Goal: Task Accomplishment & Management: Manage account settings

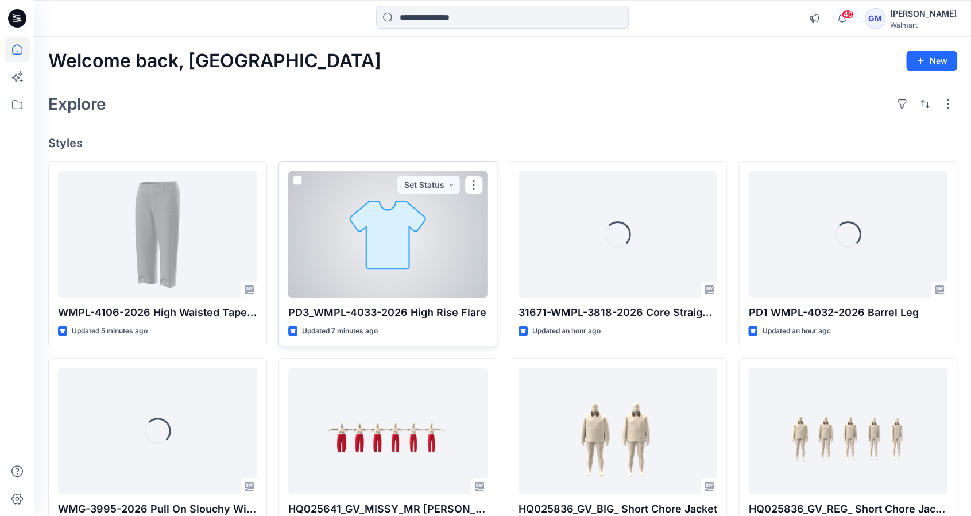
click at [383, 248] on div at bounding box center [387, 234] width 199 height 126
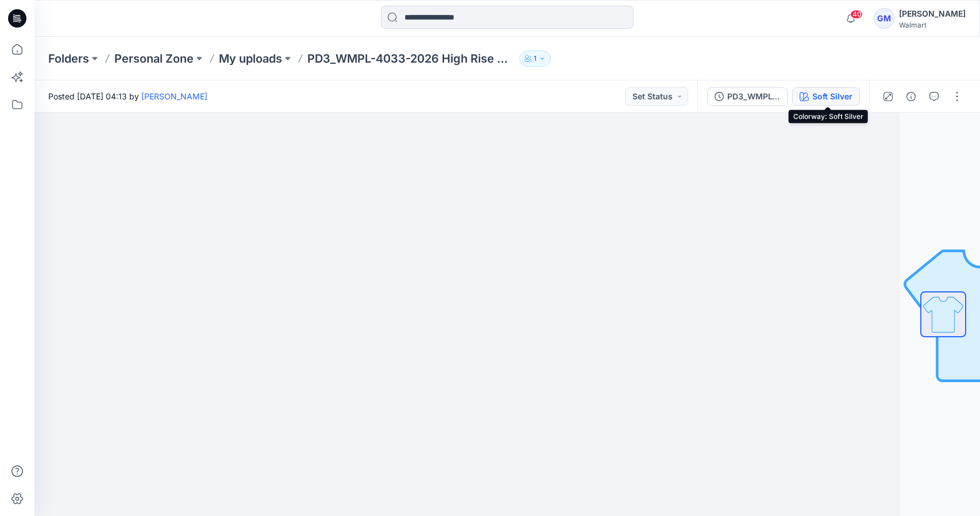
click at [838, 89] on button "Soft Silver" at bounding box center [826, 96] width 68 height 18
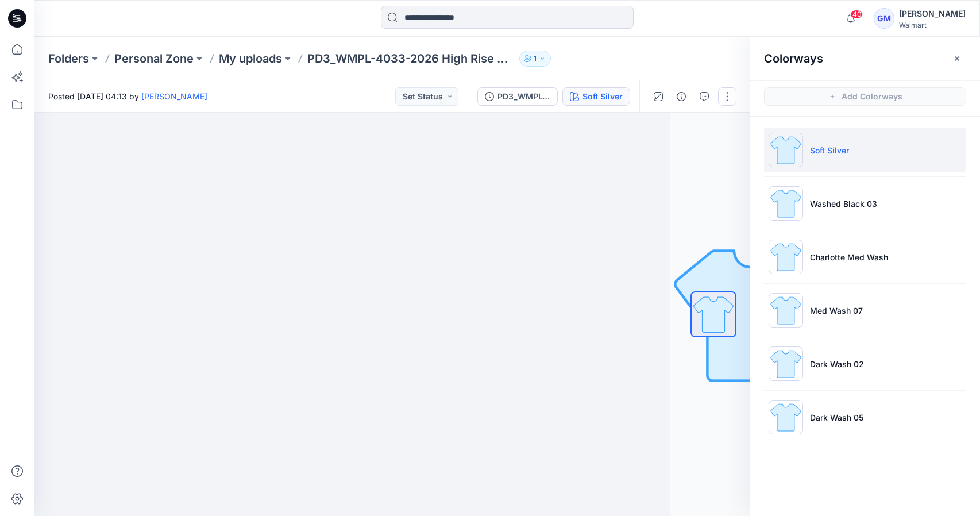
click at [727, 97] on button "button" at bounding box center [727, 96] width 18 height 18
click at [661, 150] on p "Edit" at bounding box center [654, 155] width 14 height 12
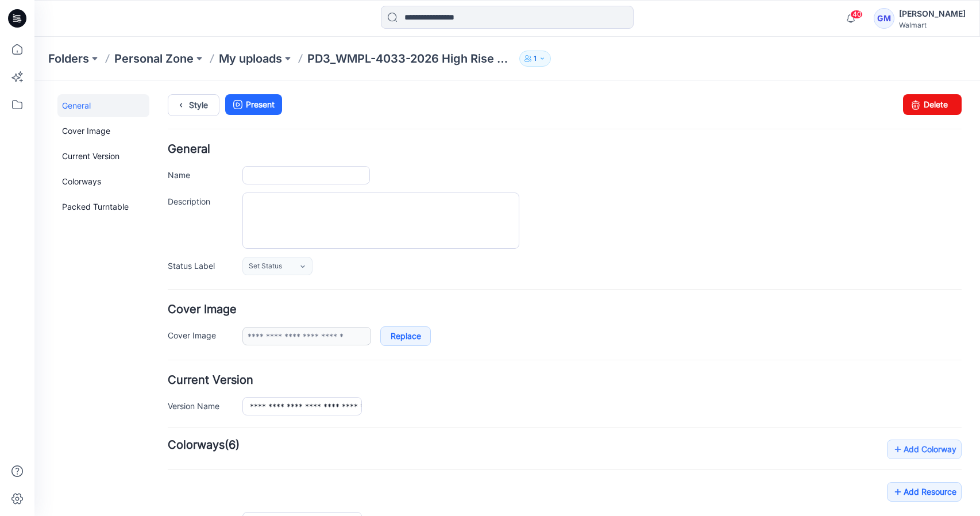
type input "**********"
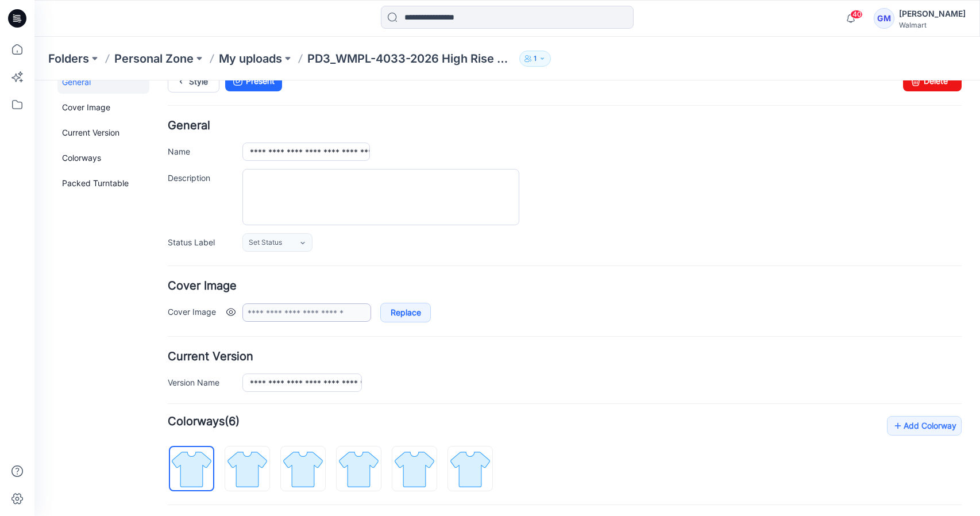
scroll to position [227, 0]
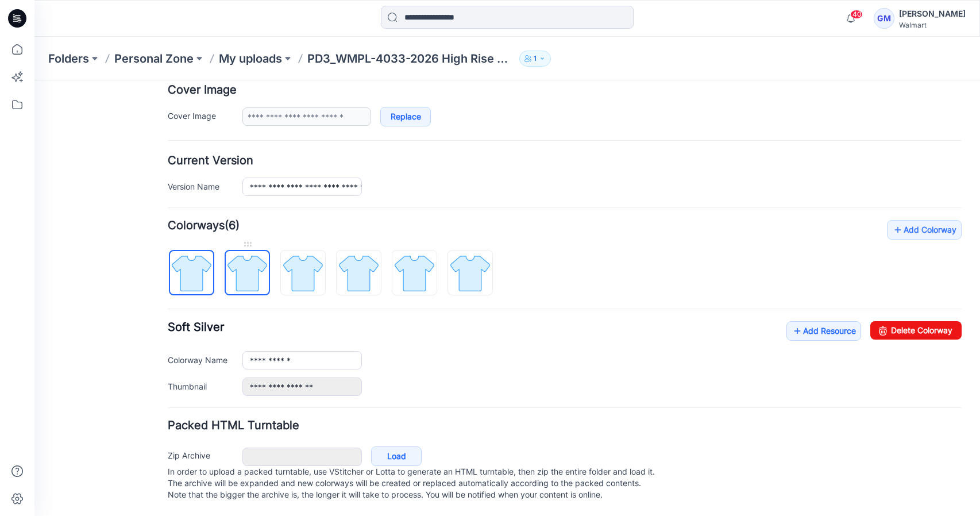
click at [252, 271] on img at bounding box center [247, 273] width 43 height 43
drag, startPoint x: 918, startPoint y: 319, endPoint x: 573, endPoint y: 111, distance: 402.5
click at [918, 321] on link "Delete Colorway" at bounding box center [915, 330] width 91 height 18
click at [253, 265] on img at bounding box center [247, 273] width 43 height 43
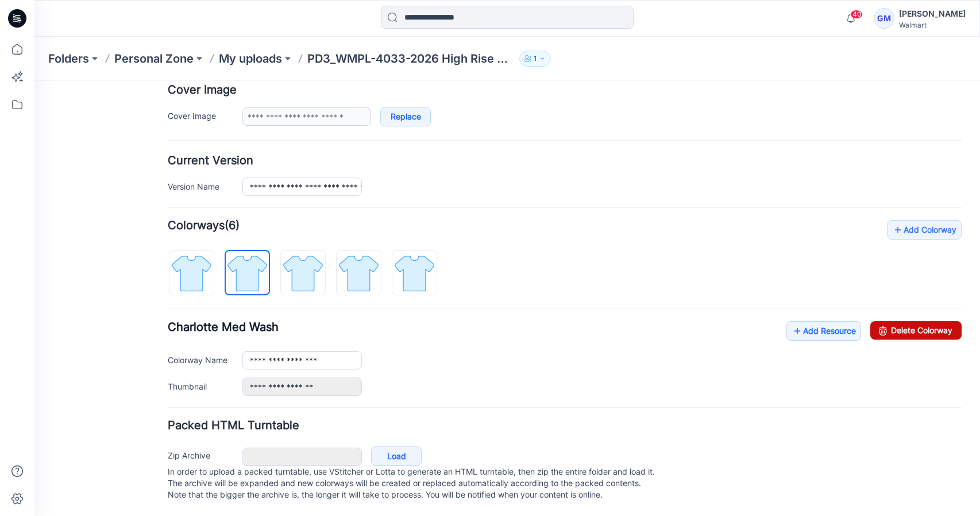
drag, startPoint x: 910, startPoint y: 311, endPoint x: 581, endPoint y: 117, distance: 381.7
click at [910, 321] on link "Delete Colorway" at bounding box center [915, 330] width 91 height 18
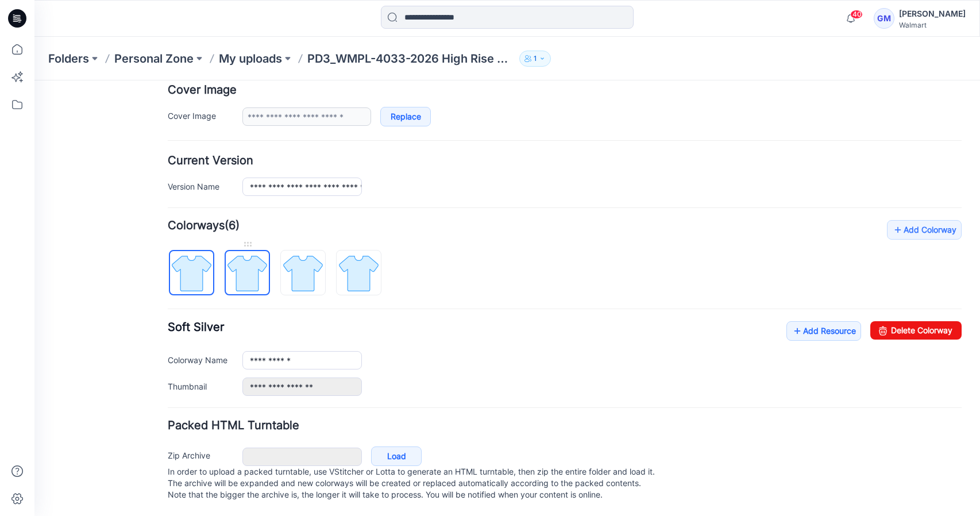
click at [250, 261] on img at bounding box center [247, 273] width 43 height 43
drag, startPoint x: 926, startPoint y: 318, endPoint x: 561, endPoint y: 118, distance: 416.5
click at [926, 321] on link "Delete Colorway" at bounding box center [915, 330] width 91 height 18
click at [243, 262] on img at bounding box center [247, 273] width 43 height 43
click at [935, 321] on link "Delete Colorway" at bounding box center [915, 330] width 91 height 18
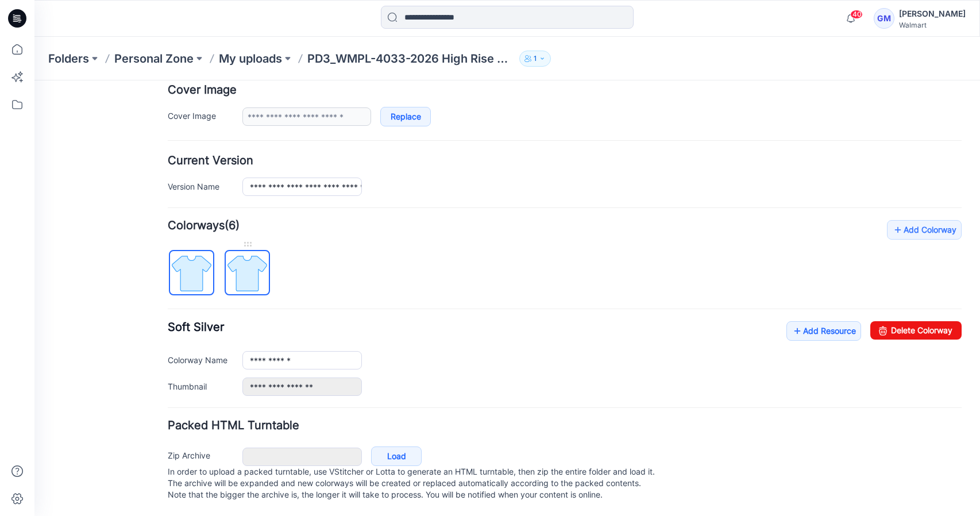
click at [238, 258] on img at bounding box center [247, 273] width 43 height 43
drag, startPoint x: 932, startPoint y: 328, endPoint x: 584, endPoint y: 120, distance: 406.0
click at [932, 328] on link "Delete Colorway" at bounding box center [915, 330] width 91 height 18
type input "**********"
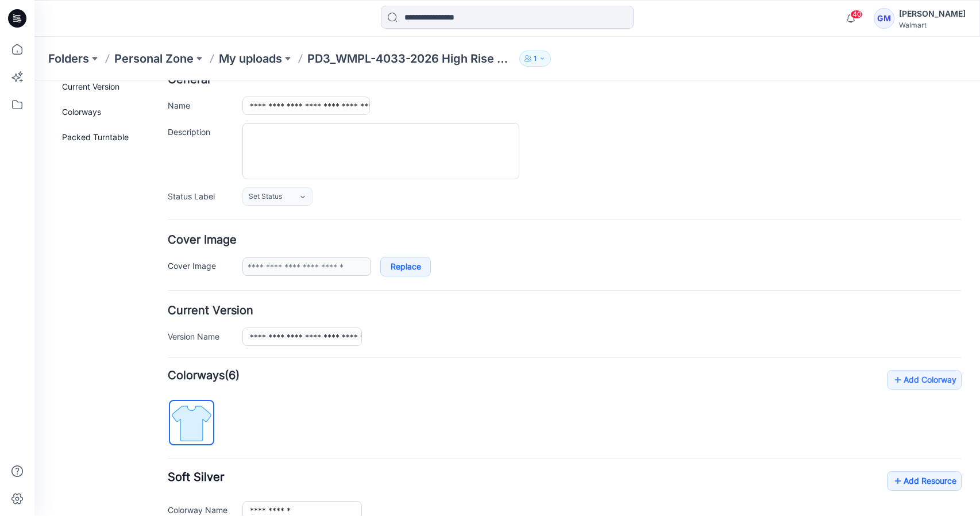
scroll to position [55, 0]
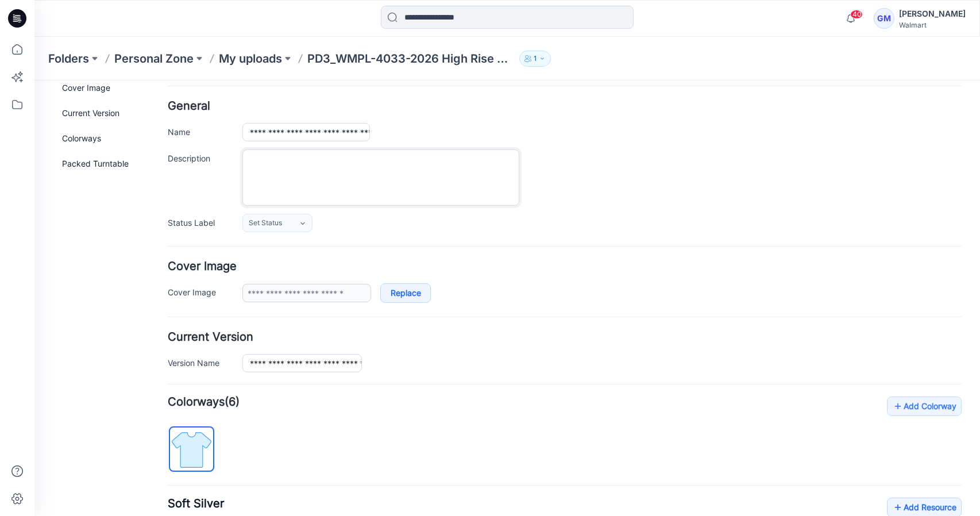
drag, startPoint x: 257, startPoint y: 166, endPoint x: 266, endPoint y: 196, distance: 31.6
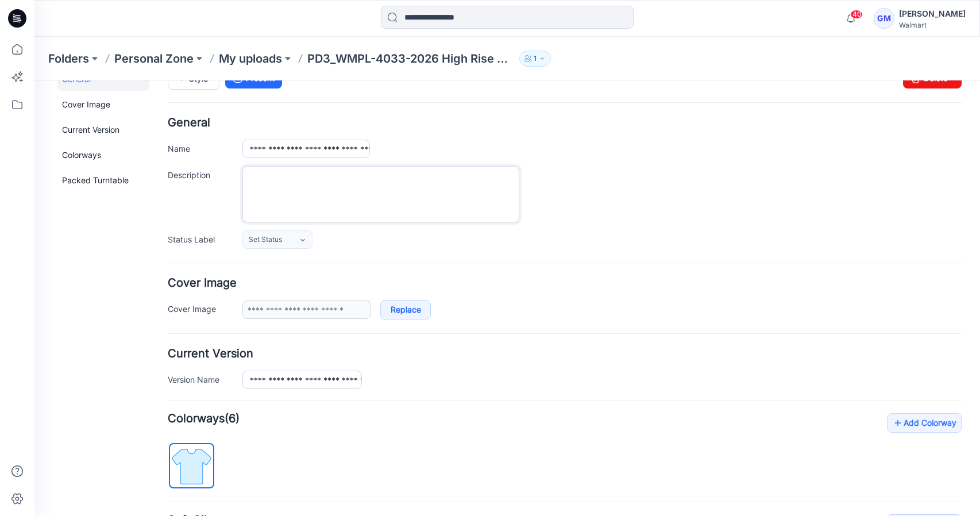
scroll to position [0, 0]
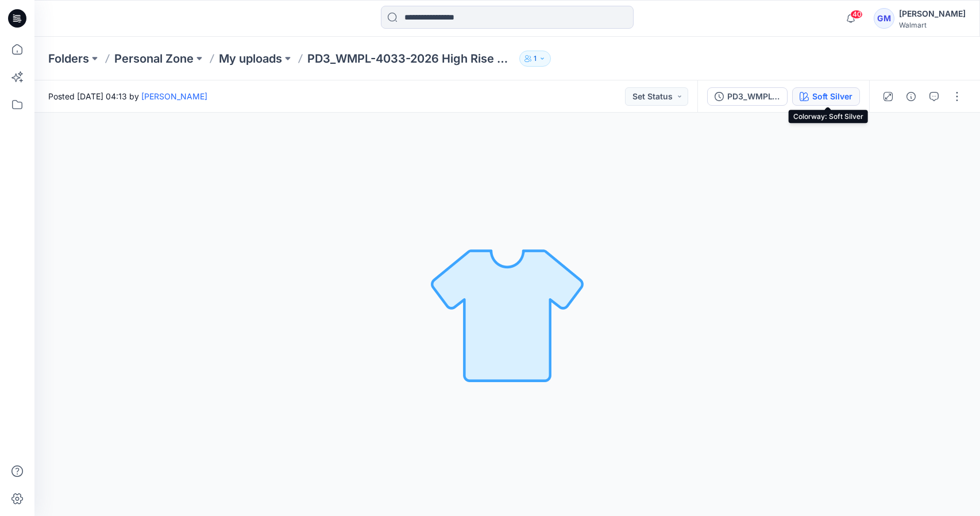
click at [833, 96] on div "Soft Silver" at bounding box center [832, 96] width 40 height 13
click at [836, 95] on div "Soft Silver" at bounding box center [832, 96] width 40 height 13
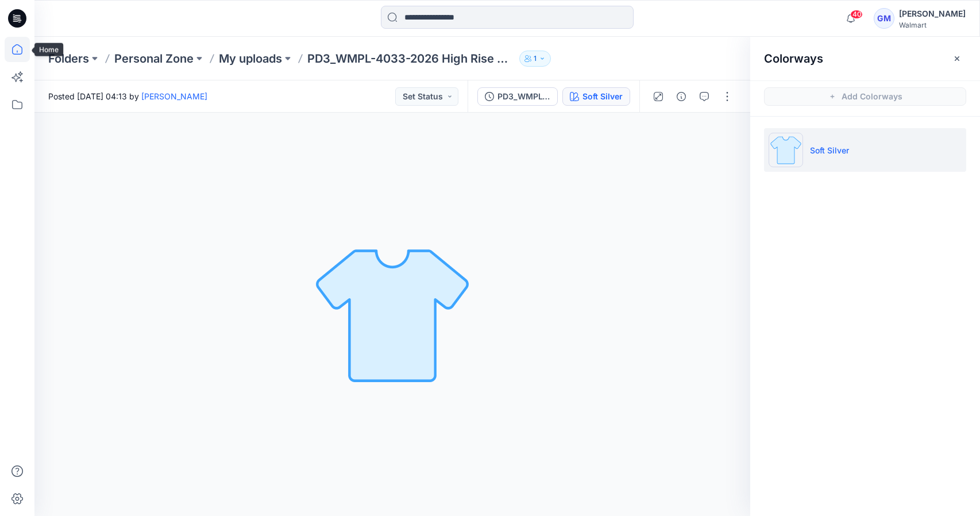
click at [23, 48] on icon at bounding box center [17, 49] width 25 height 25
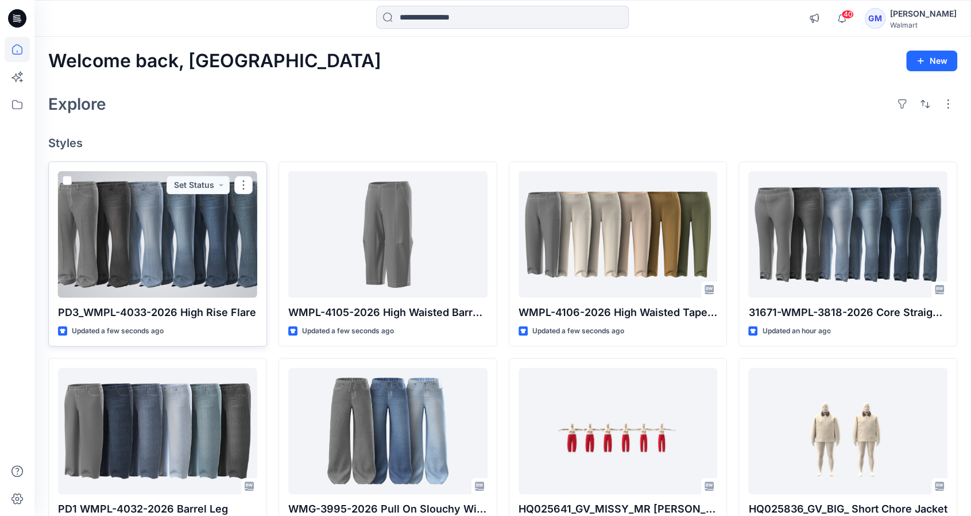
click at [145, 248] on div at bounding box center [157, 234] width 199 height 126
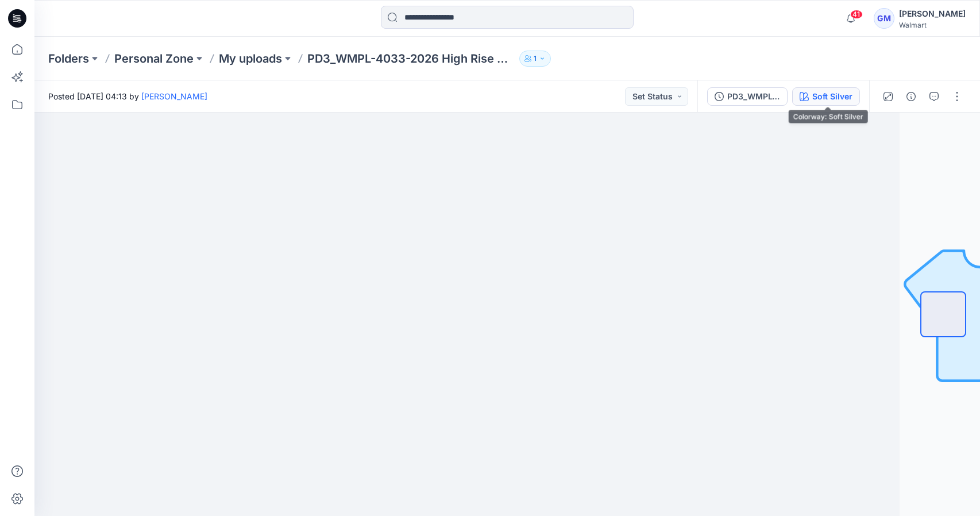
click at [828, 91] on div "Soft Silver" at bounding box center [832, 96] width 40 height 13
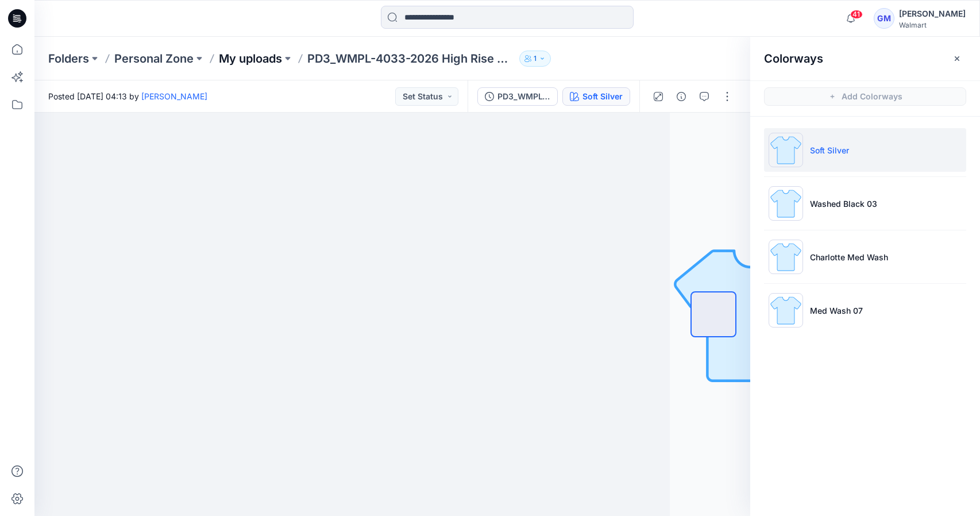
click at [254, 60] on p "My uploads" at bounding box center [250, 59] width 63 height 16
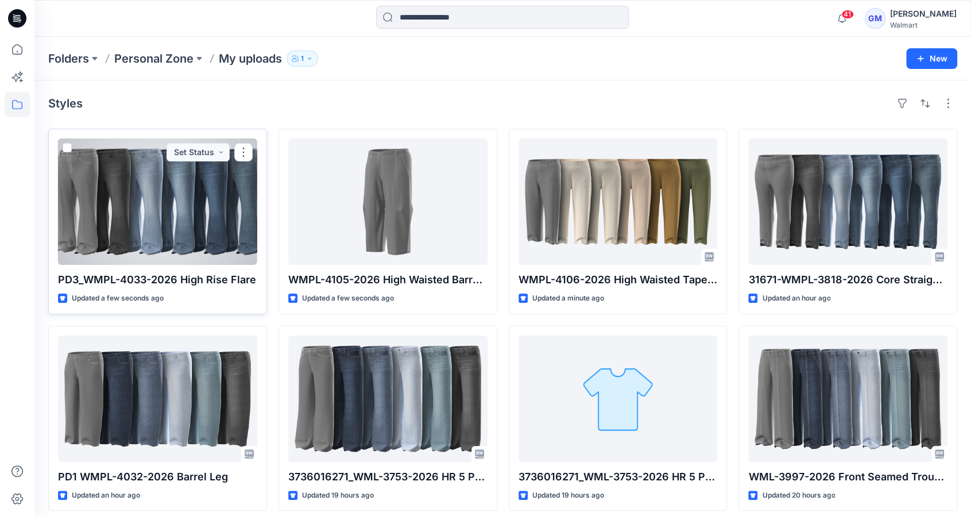
click at [172, 195] on div at bounding box center [157, 201] width 199 height 126
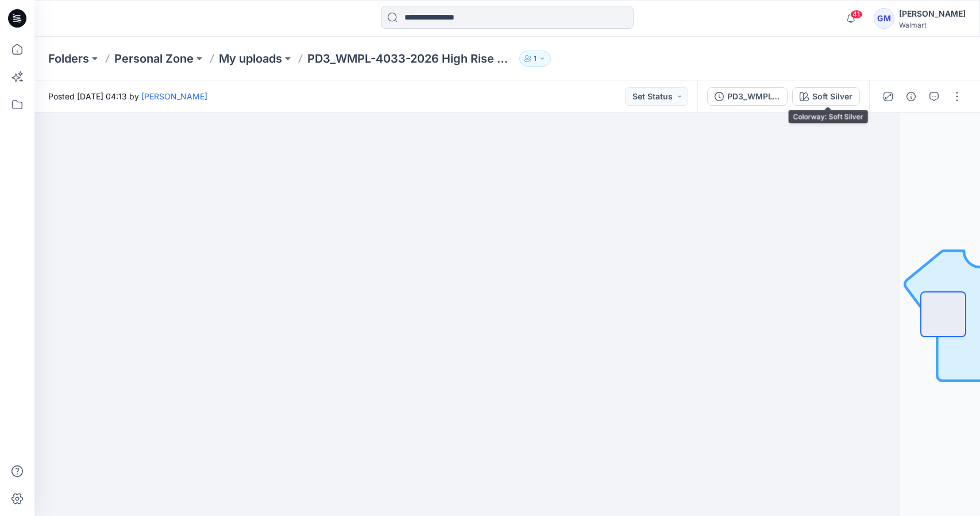
click at [846, 100] on div "Soft Silver" at bounding box center [832, 96] width 40 height 13
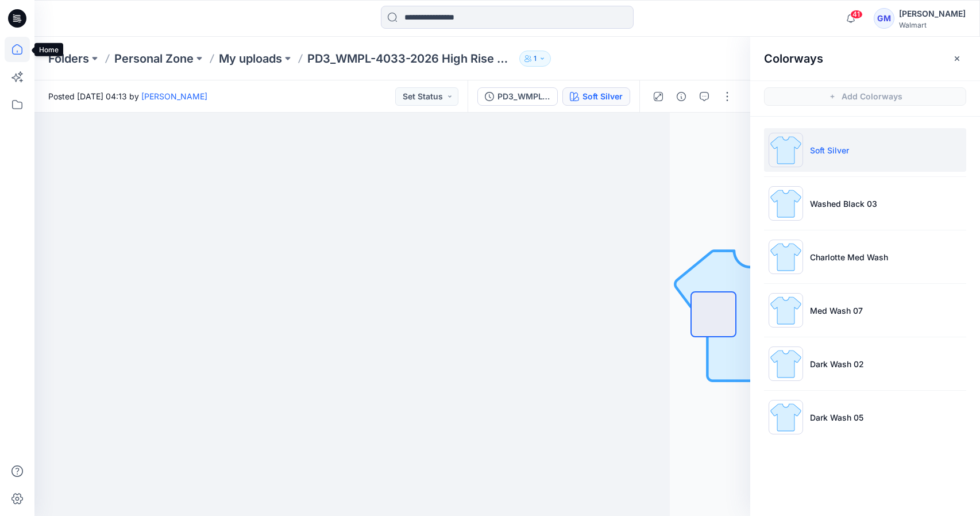
click at [18, 47] on icon at bounding box center [17, 49] width 25 height 25
